Goal: Information Seeking & Learning: Find specific fact

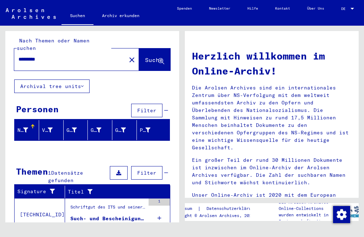
scroll to position [2, 0]
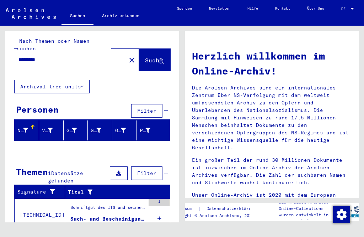
click at [32, 103] on div "Personen" at bounding box center [37, 109] width 43 height 13
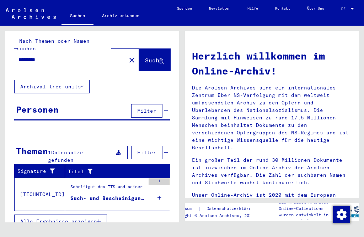
scroll to position [0, 0]
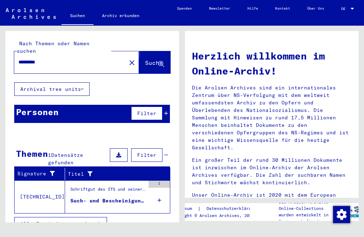
click at [152, 59] on span "Suche" at bounding box center [154, 62] width 18 height 7
click at [61, 58] on input "*********" at bounding box center [67, 61] width 99 height 7
type input "****"
click at [145, 59] on span "Suche" at bounding box center [154, 62] width 18 height 7
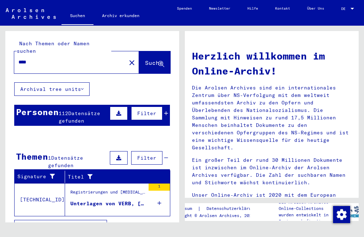
scroll to position [7, 0]
click at [62, 110] on span "112" at bounding box center [64, 113] width 10 height 6
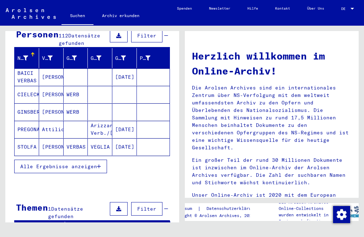
scroll to position [78, 0]
click at [81, 159] on button "Alle Ergebnisse anzeigen" at bounding box center [60, 166] width 93 height 14
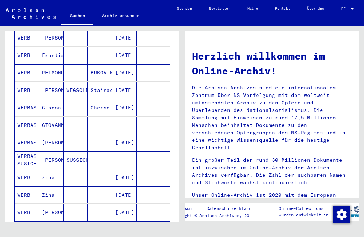
scroll to position [357, 0]
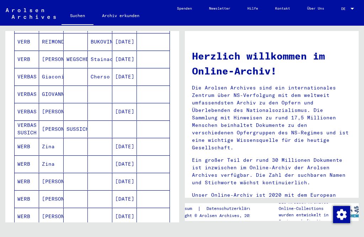
click at [149, 230] on icon "Next page" at bounding box center [146, 235] width 10 height 10
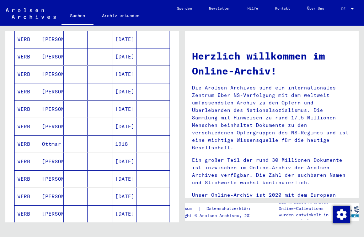
scroll to position [407, 0]
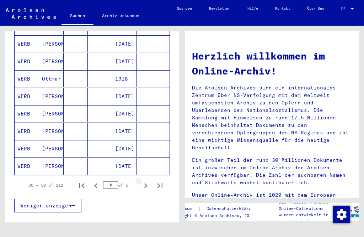
click at [147, 183] on icon "Next page" at bounding box center [145, 185] width 3 height 5
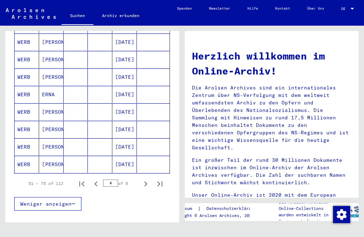
scroll to position [467, 0]
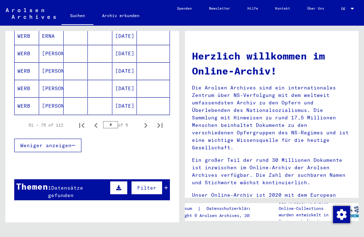
click at [143, 120] on icon "Next page" at bounding box center [146, 125] width 10 height 10
click at [150, 120] on icon "Next page" at bounding box center [146, 125] width 10 height 10
type input "*"
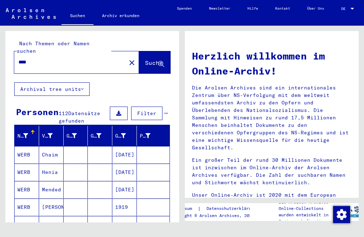
scroll to position [0, 0]
click at [42, 58] on input "****" at bounding box center [67, 61] width 99 height 7
type input "*****"
click at [152, 59] on span "Suche" at bounding box center [154, 62] width 18 height 7
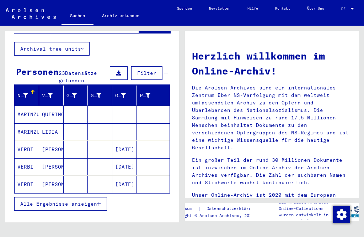
scroll to position [43, 0]
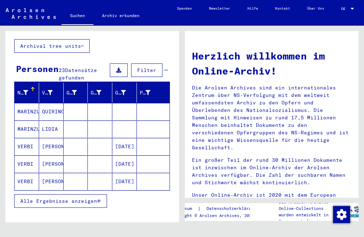
click at [29, 197] on span "Alle Ergebnisse anzeigen" at bounding box center [58, 200] width 77 height 6
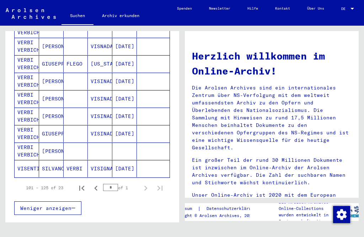
scroll to position [381, 0]
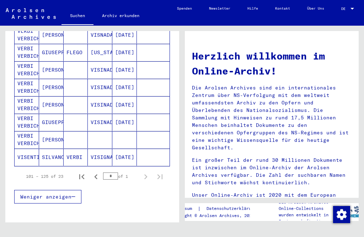
click at [96, 171] on icon "Previous page" at bounding box center [96, 176] width 10 height 10
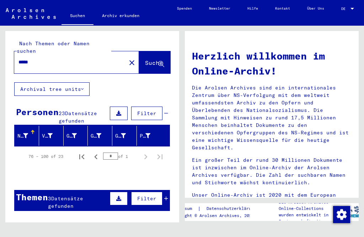
scroll to position [0, 0]
click at [97, 152] on icon "Previous page" at bounding box center [96, 157] width 10 height 10
click at [103, 149] on button "Previous page" at bounding box center [96, 156] width 14 height 14
type input "*"
click at [50, 153] on div "26 – 50 of 23" at bounding box center [47, 156] width 32 height 6
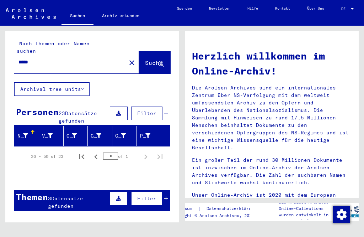
click at [72, 110] on span "Datensätze gefunden" at bounding box center [78, 117] width 38 height 14
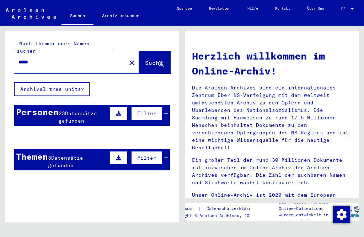
click at [65, 110] on span "Datensätze gefunden" at bounding box center [78, 117] width 38 height 14
